Goal: Transaction & Acquisition: Purchase product/service

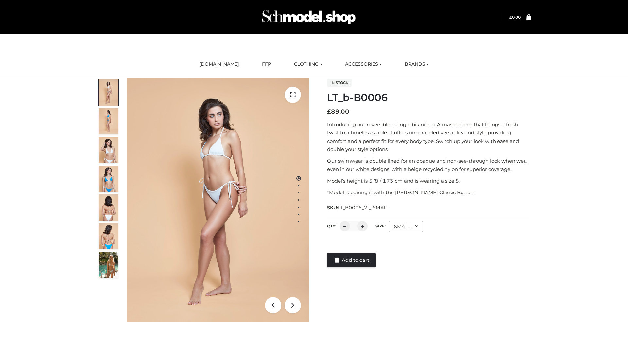
click at [352, 260] on link "Add to cart" at bounding box center [351, 260] width 49 height 14
